Goal: Transaction & Acquisition: Purchase product/service

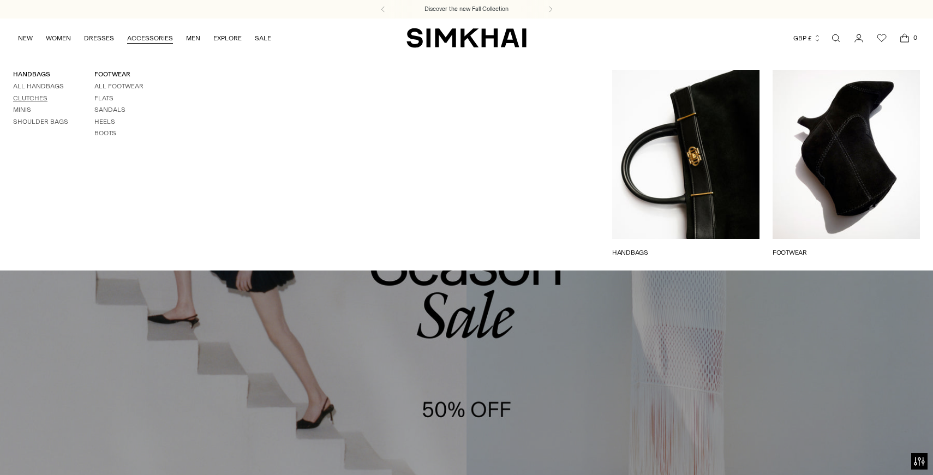
click at [39, 97] on link "Clutches" at bounding box center [30, 98] width 34 height 8
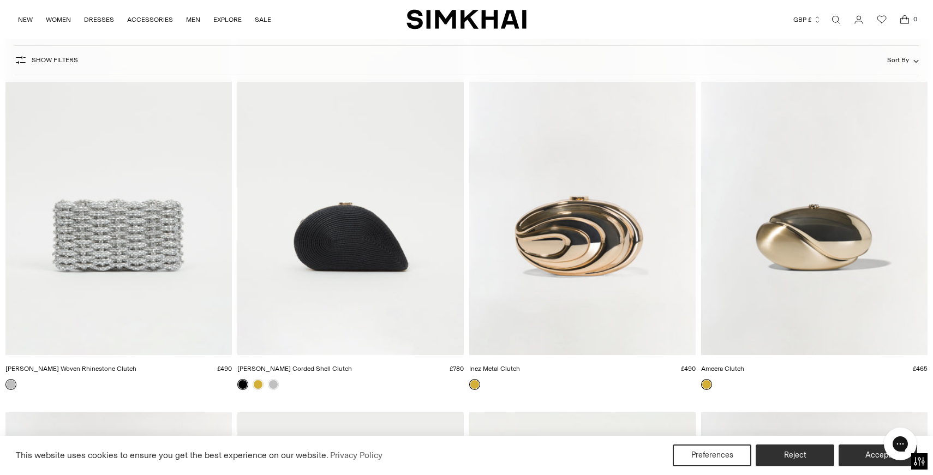
scroll to position [137, 0]
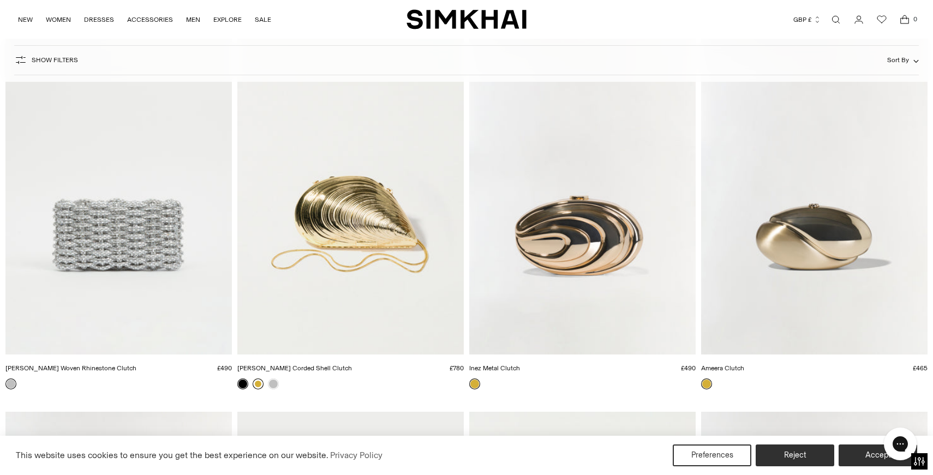
click at [260, 384] on link at bounding box center [258, 383] width 11 height 11
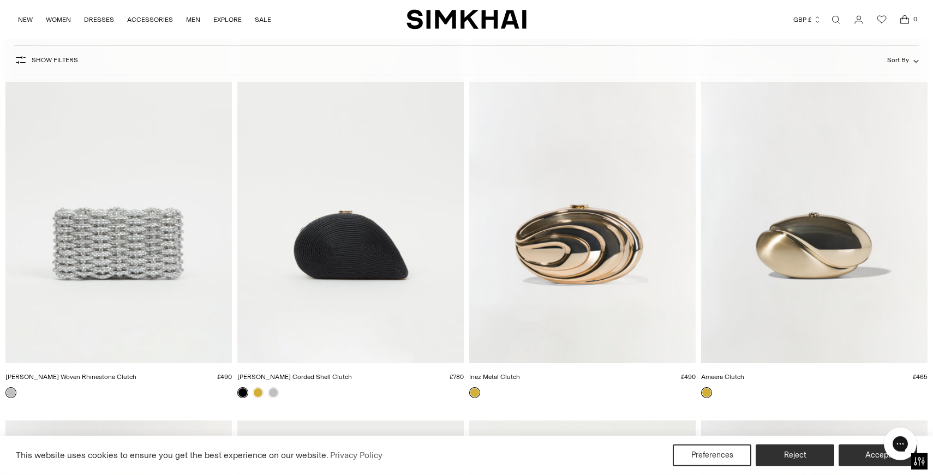
scroll to position [131, 0]
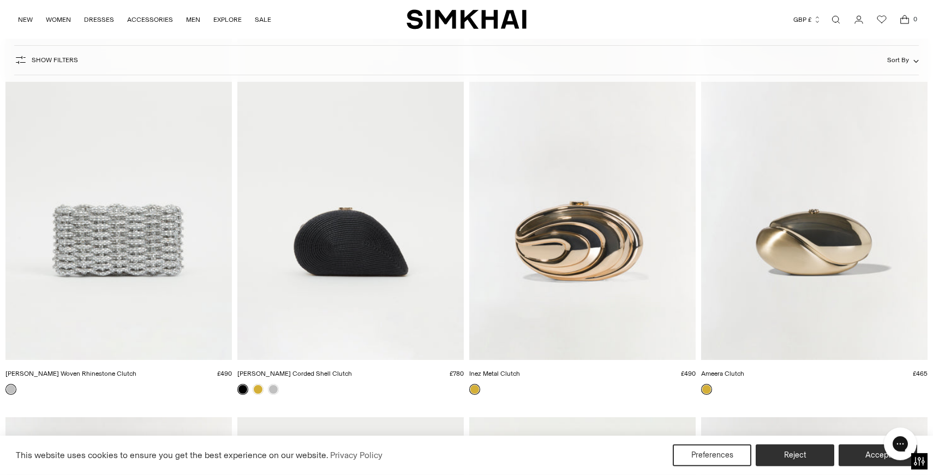
click at [465, 18] on img "SIMKHAI" at bounding box center [466, 19] width 120 height 21
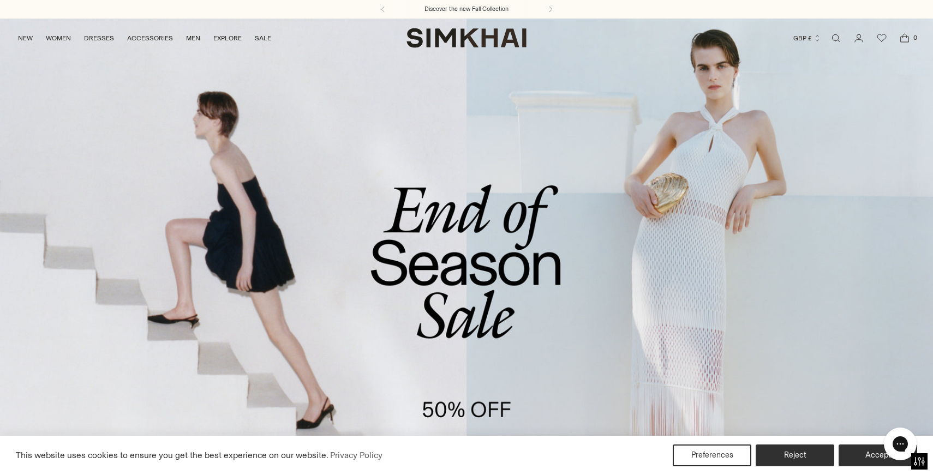
click at [488, 302] on link "/collections/sale" at bounding box center [466, 285] width 933 height 534
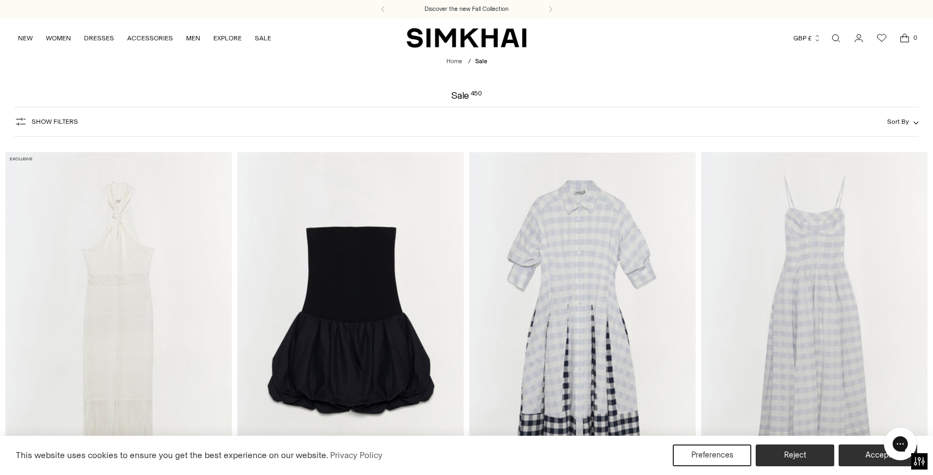
click at [71, 118] on span "Show Filters" at bounding box center [55, 122] width 46 height 8
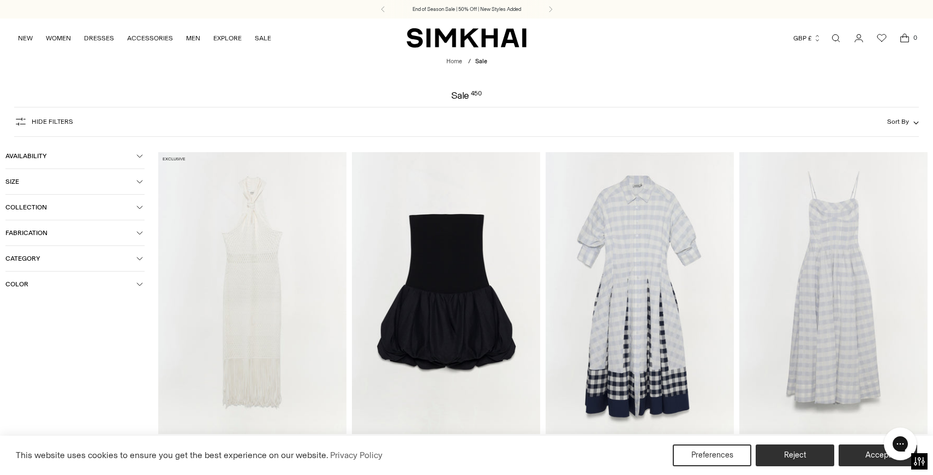
click at [71, 288] on span "Color" at bounding box center [70, 284] width 131 height 8
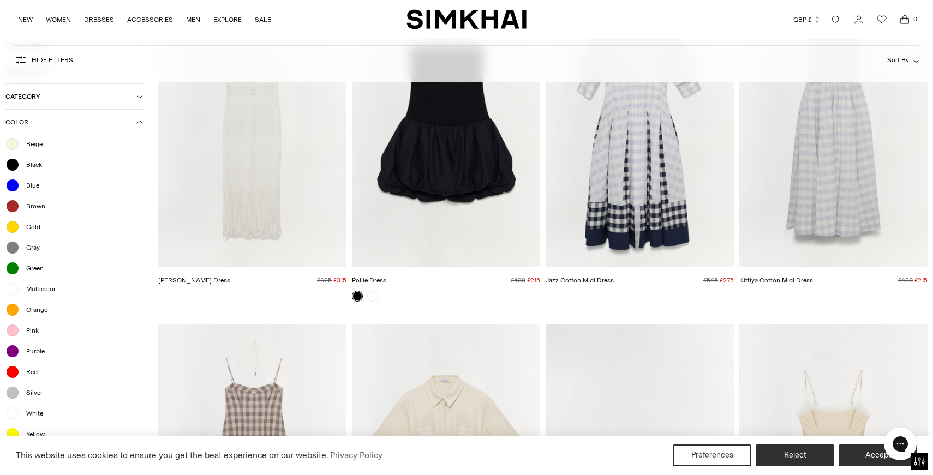
click at [30, 229] on span "Gold" at bounding box center [30, 227] width 21 height 10
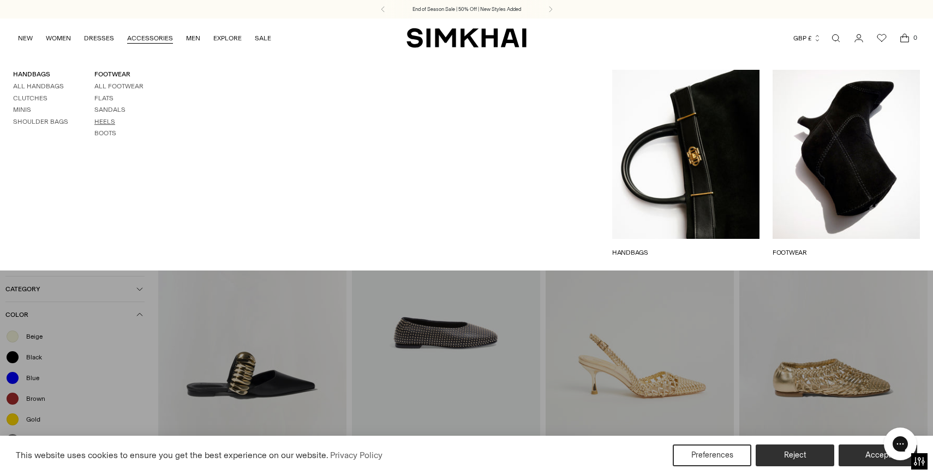
click at [110, 120] on link "Heels" at bounding box center [104, 122] width 21 height 8
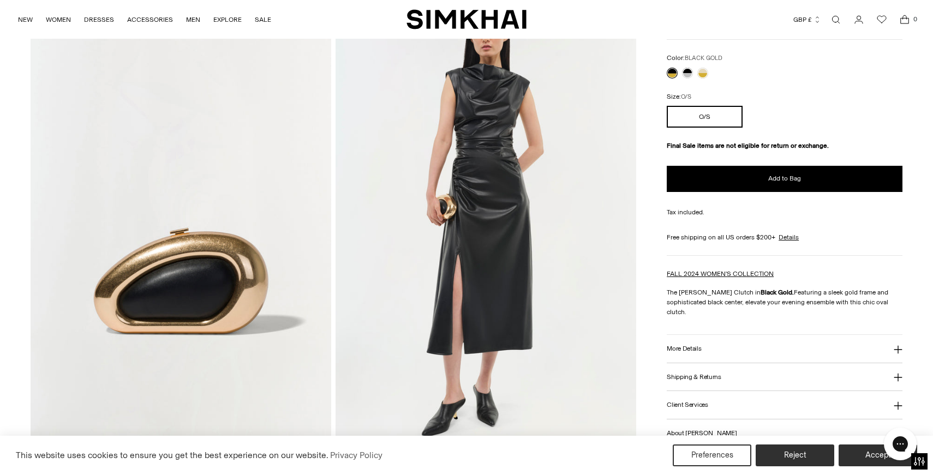
scroll to position [946, 0]
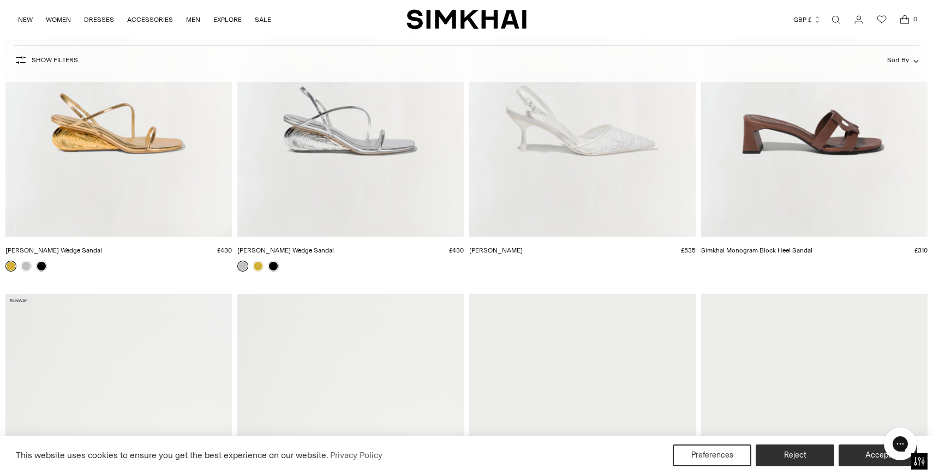
scroll to position [1425, 0]
